Goal: Task Accomplishment & Management: Use online tool/utility

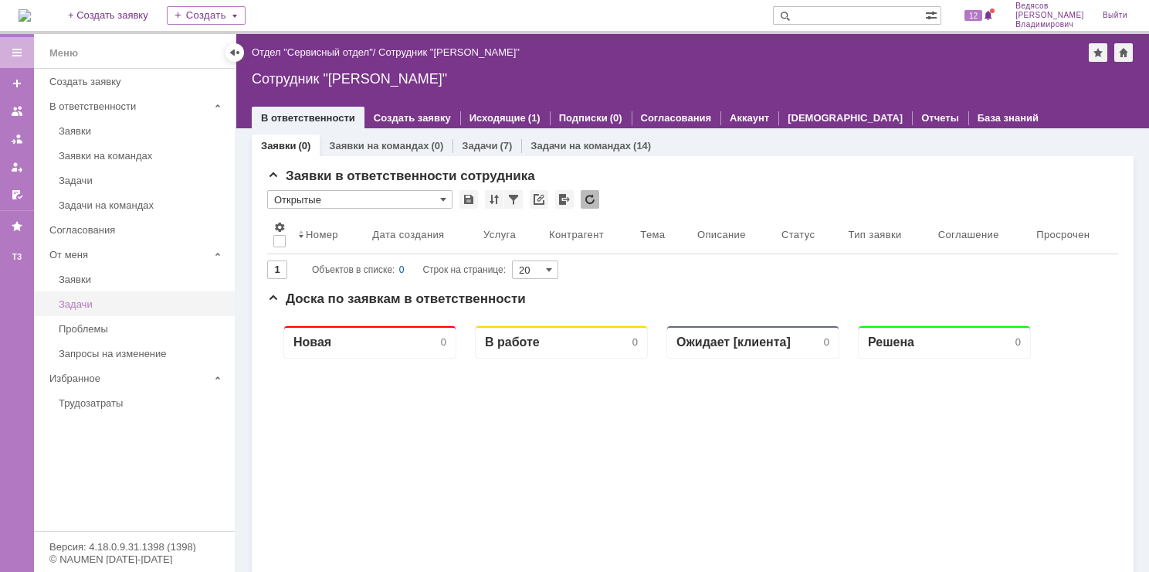
click at [131, 307] on div "Задачи" at bounding box center [142, 304] width 167 height 12
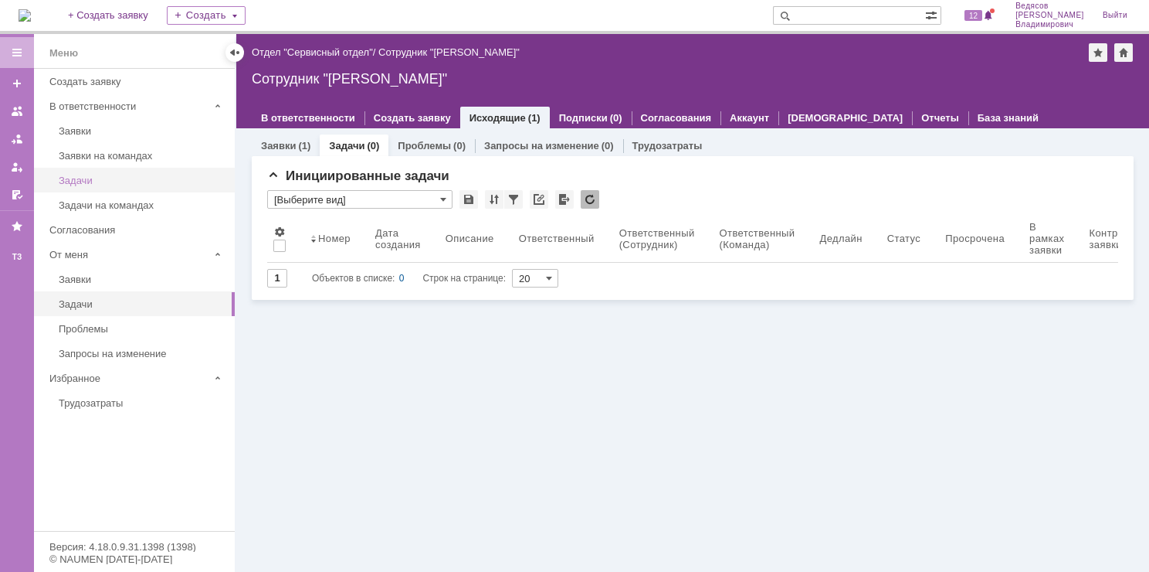
click at [101, 183] on div "Задачи" at bounding box center [142, 181] width 167 height 12
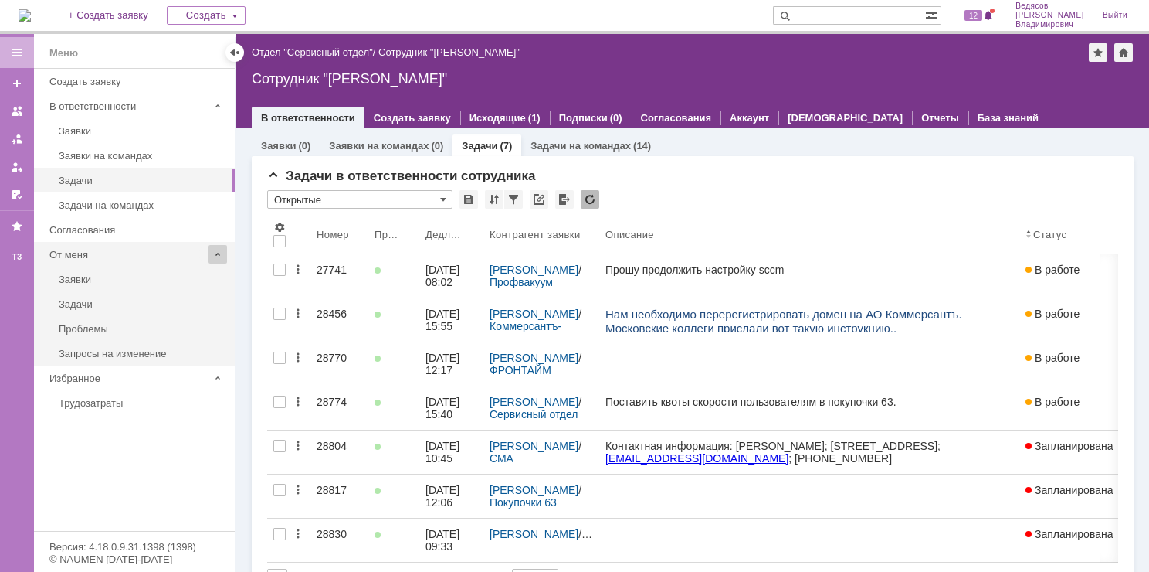
click at [219, 254] on span at bounding box center [218, 254] width 19 height 19
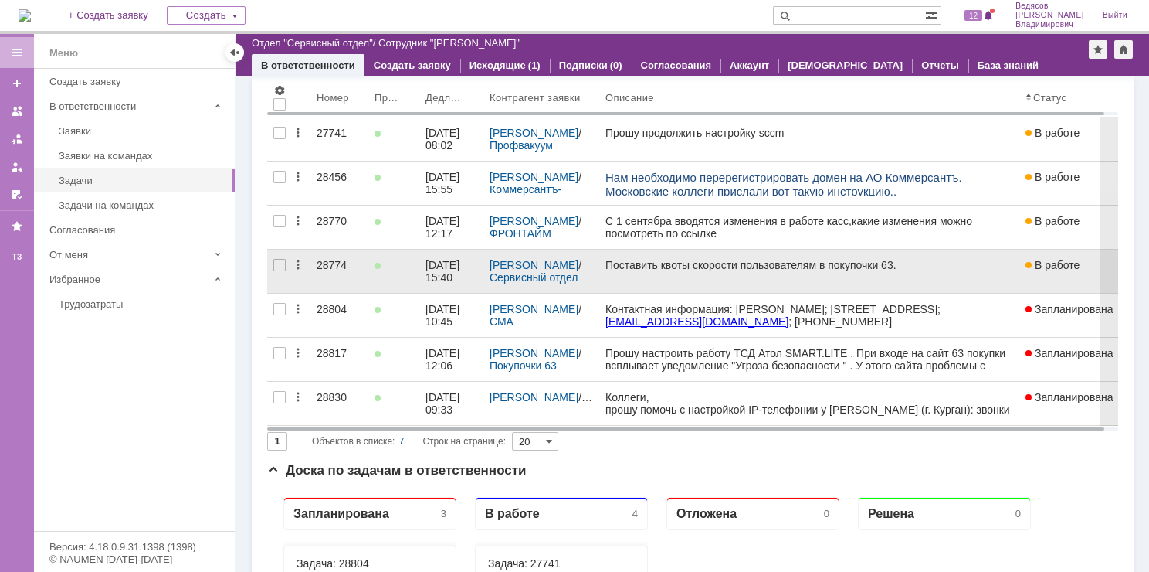
scroll to position [77, 0]
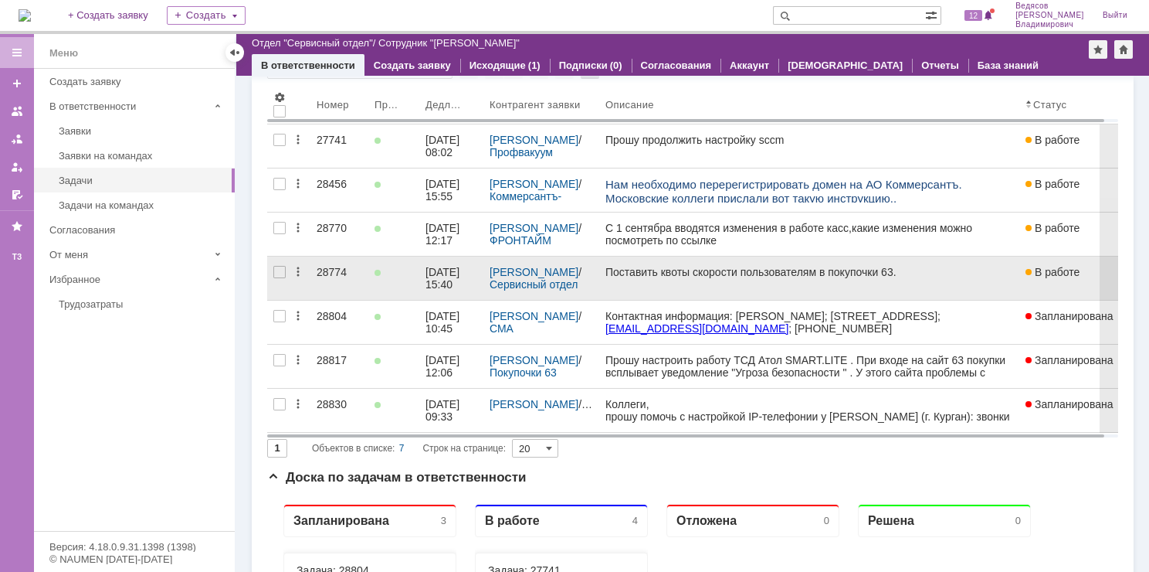
click at [667, 283] on link at bounding box center [809, 277] width 420 height 43
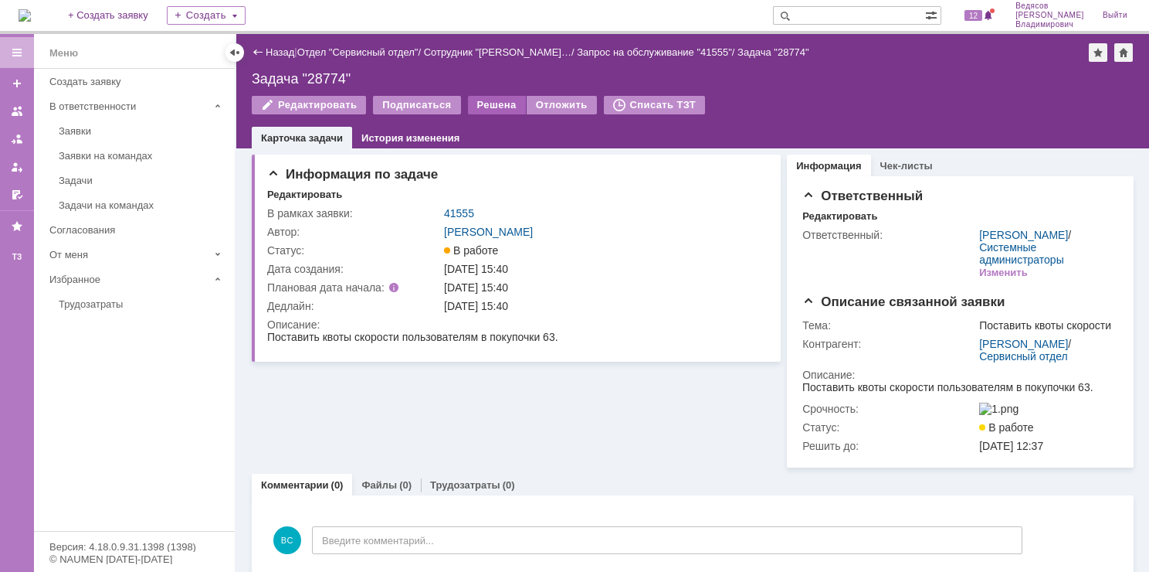
click at [473, 106] on div "Решена" at bounding box center [497, 105] width 58 height 19
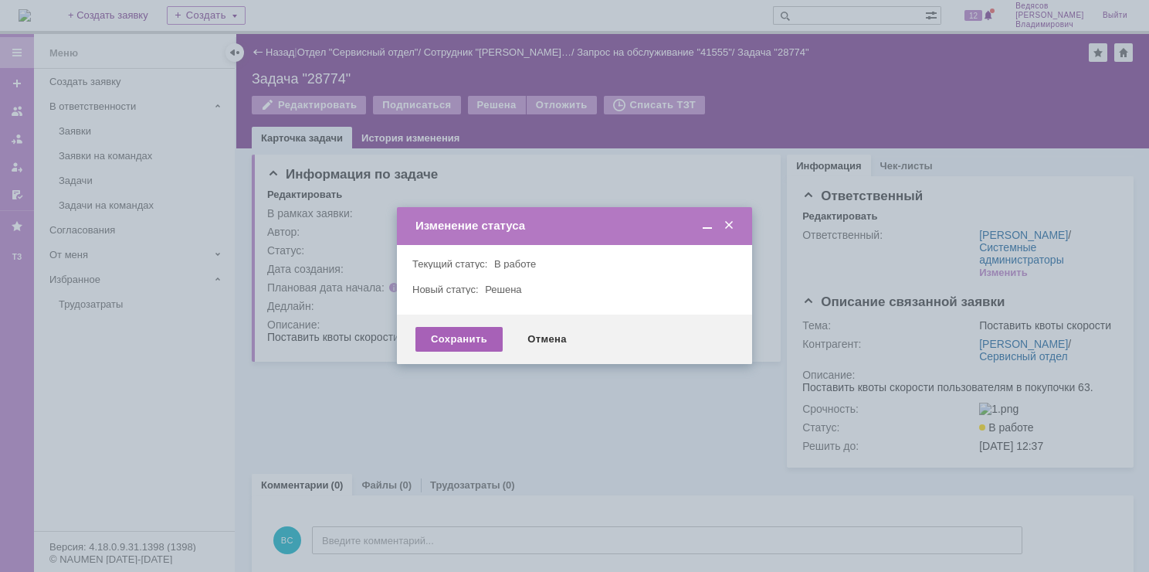
click at [473, 340] on div "Сохранить" at bounding box center [459, 339] width 87 height 25
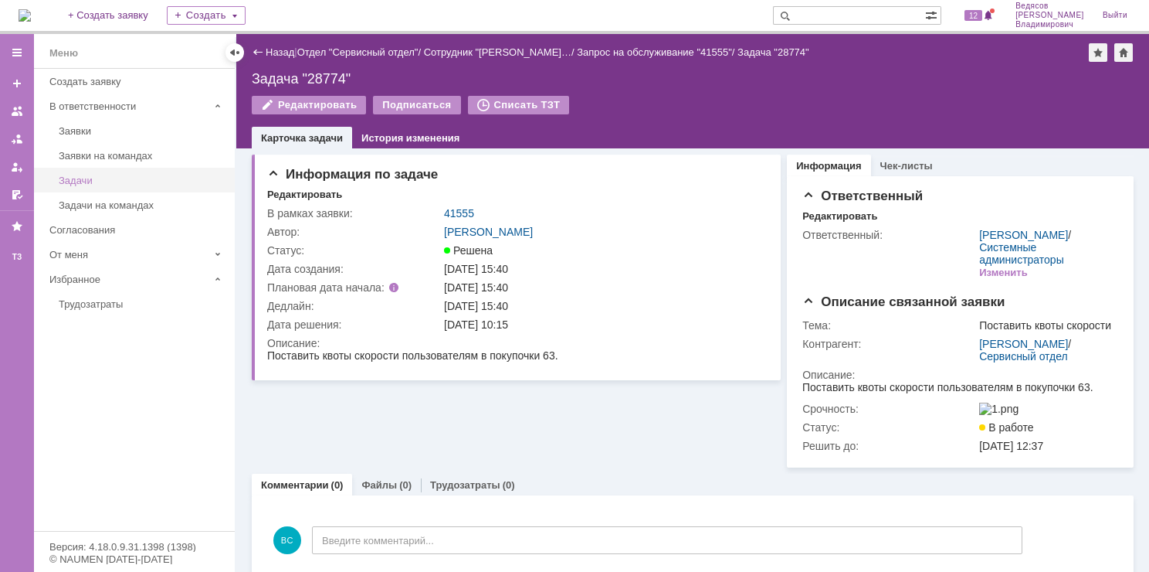
click at [95, 182] on div "Задачи" at bounding box center [142, 181] width 167 height 12
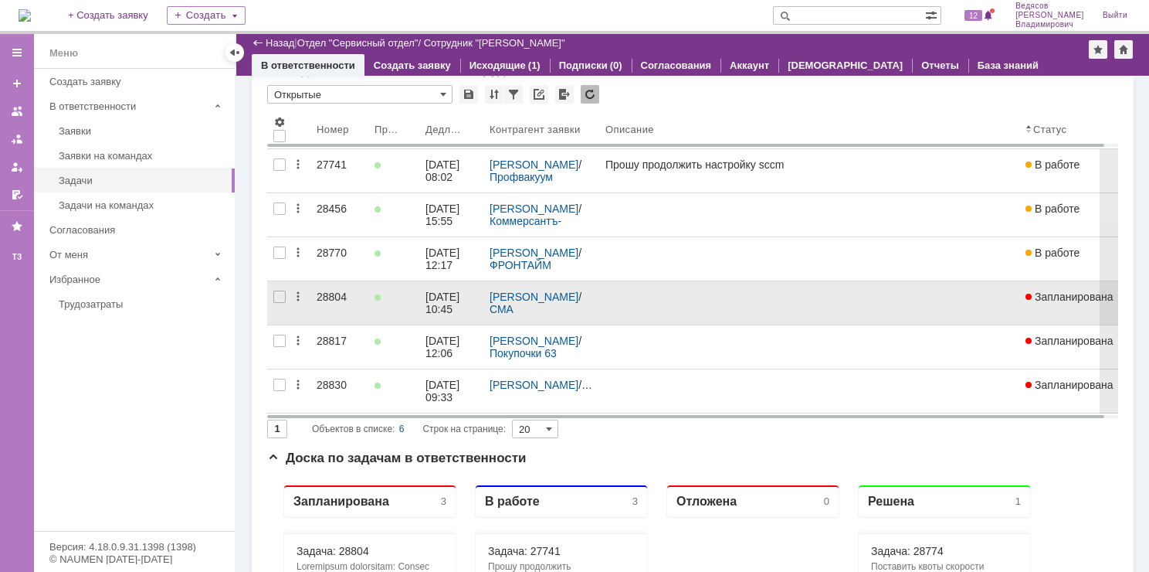
scroll to position [77, 0]
